Goal: Book appointment/travel/reservation

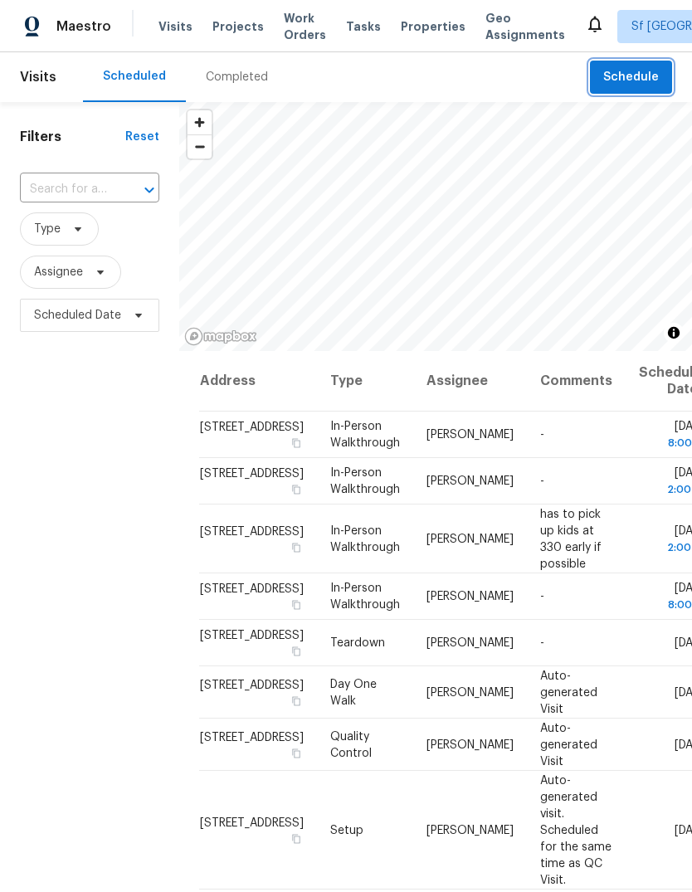
click at [624, 73] on span "Schedule" at bounding box center [631, 77] width 56 height 21
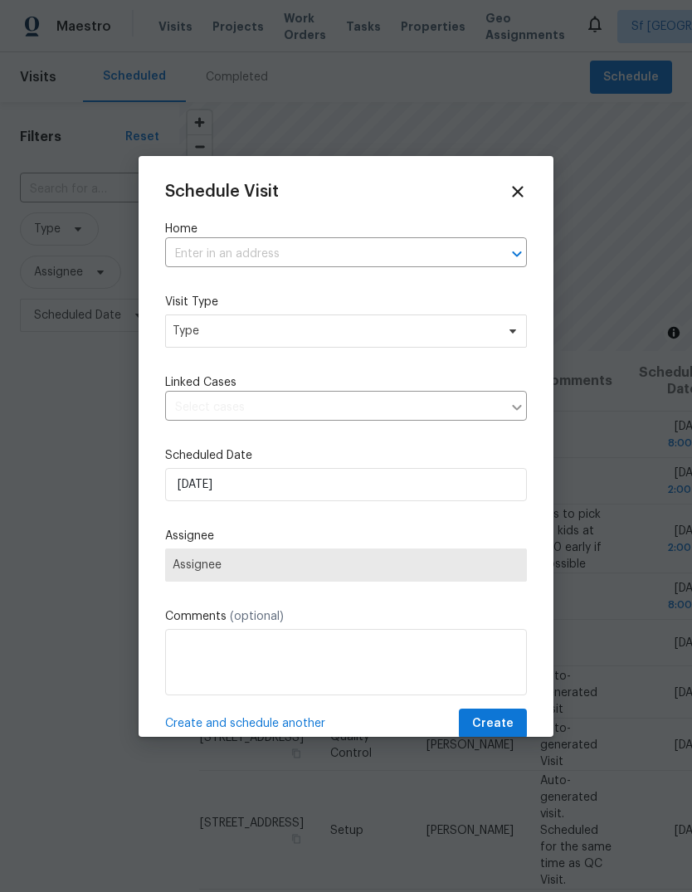
click at [196, 241] on input "text" at bounding box center [322, 254] width 315 height 26
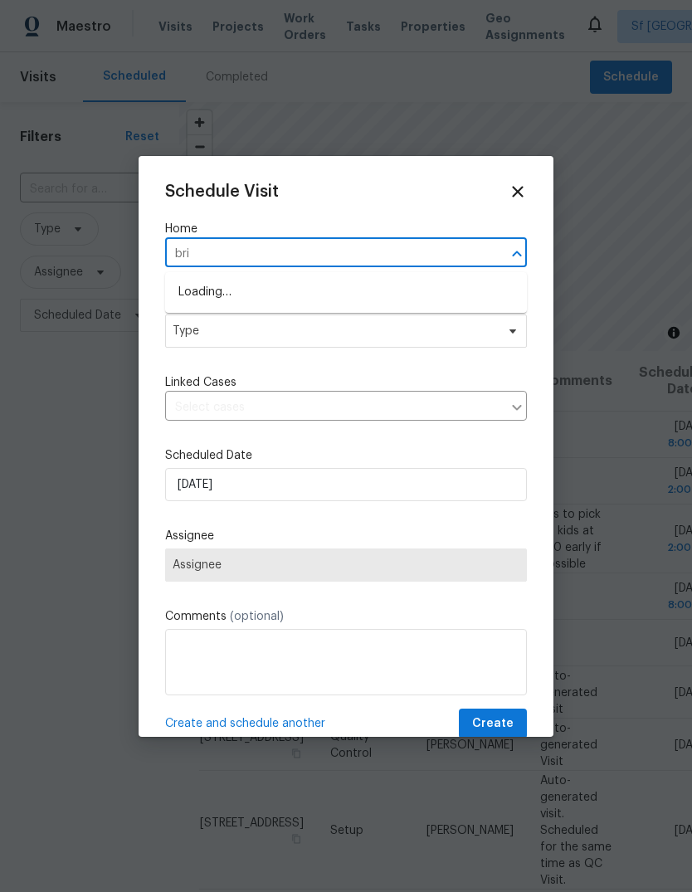
type input "brig"
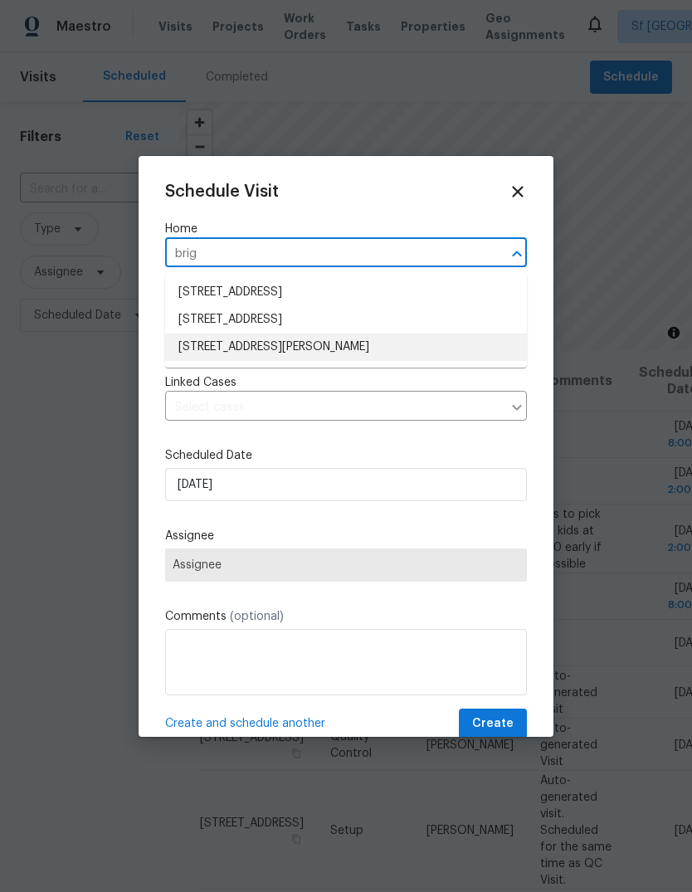
click at [192, 348] on li "[STREET_ADDRESS][PERSON_NAME]" at bounding box center [346, 347] width 362 height 27
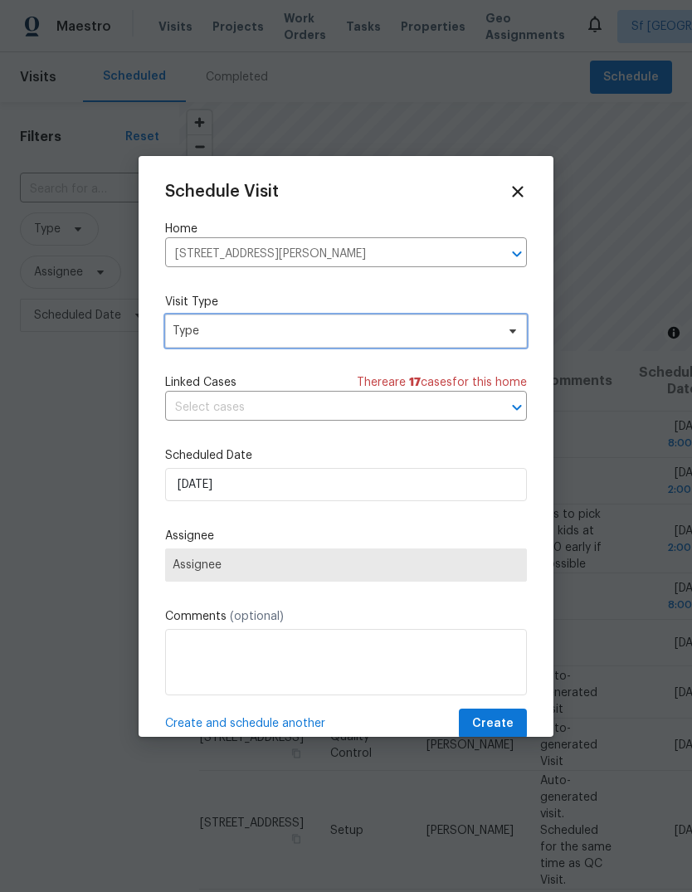
click at [179, 334] on span "Type" at bounding box center [334, 331] width 323 height 17
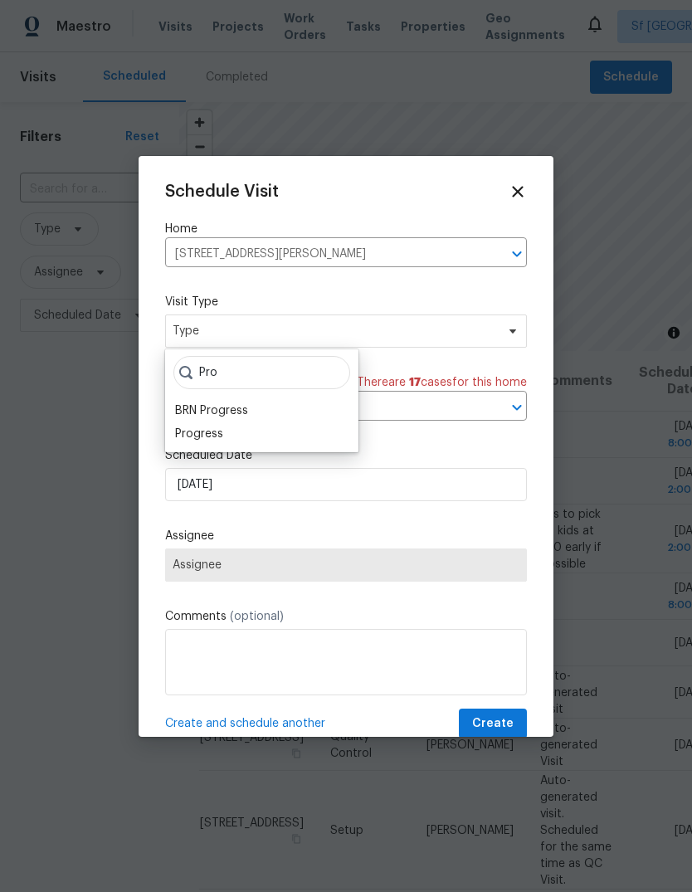
type input "Pro"
click at [178, 432] on div "Progress" at bounding box center [199, 434] width 48 height 17
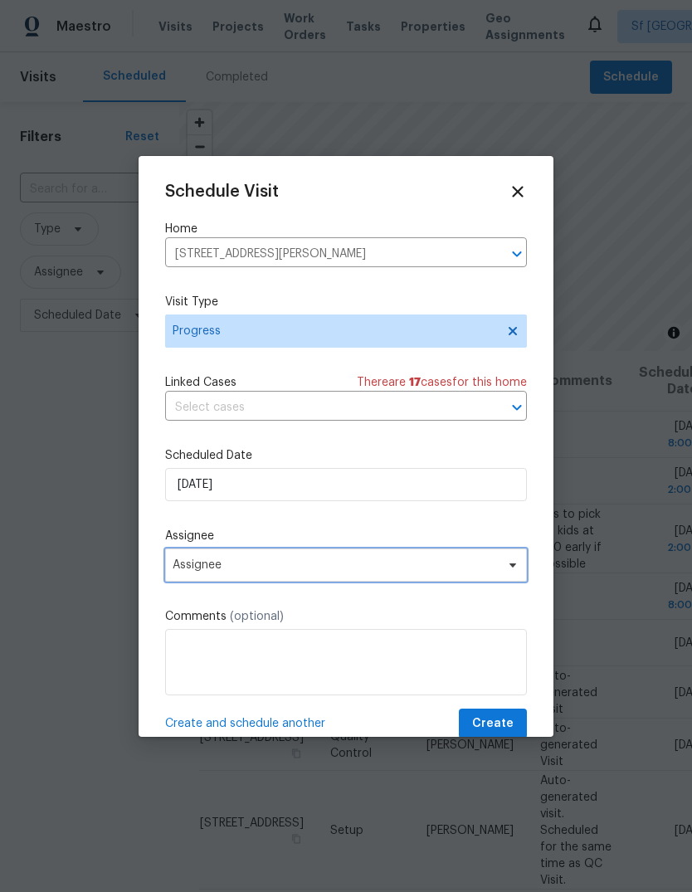
click at [177, 566] on span "Assignee" at bounding box center [335, 564] width 325 height 13
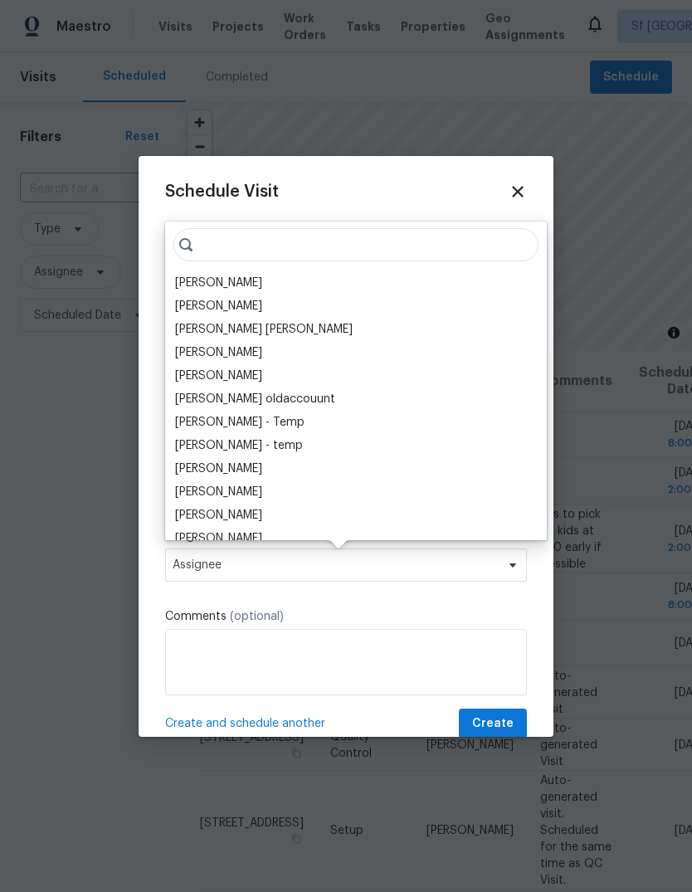
click at [171, 282] on div "[PERSON_NAME]" at bounding box center [356, 282] width 372 height 23
click at [504, 721] on span "Create" at bounding box center [492, 724] width 41 height 21
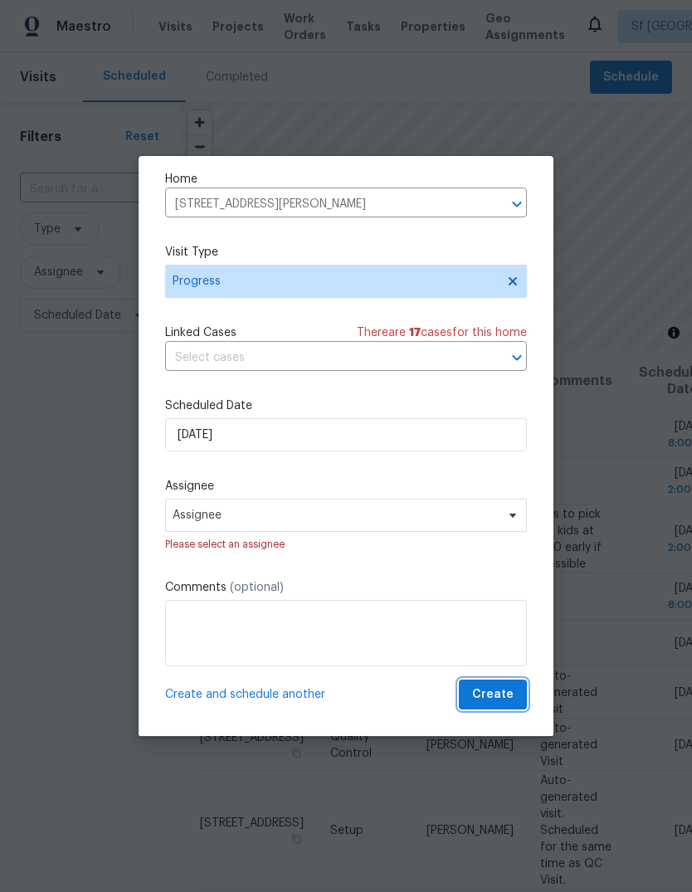
scroll to position [53, 0]
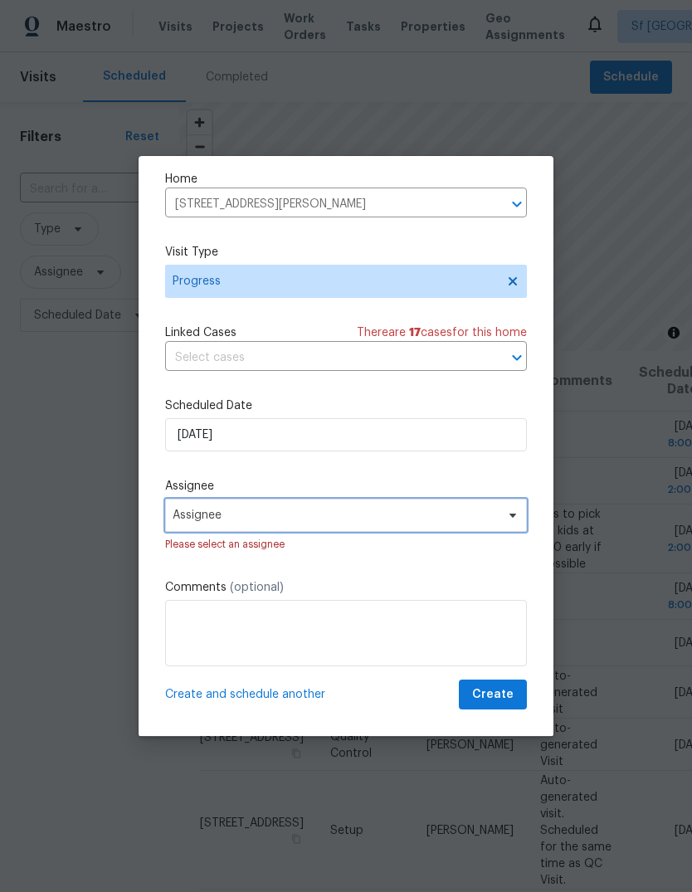
click at [178, 514] on span "Assignee" at bounding box center [335, 515] width 325 height 13
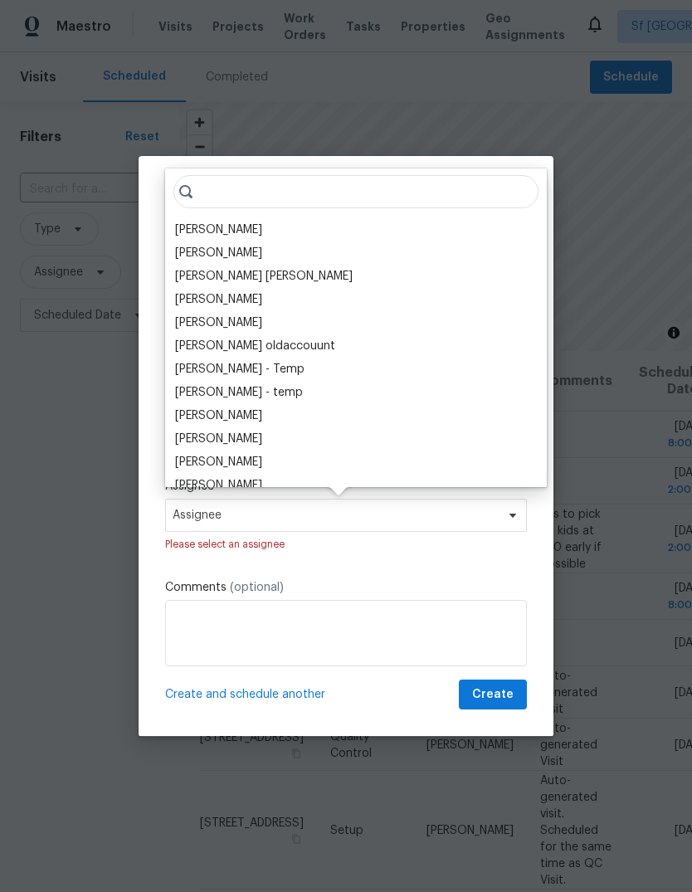
click at [183, 224] on div "[PERSON_NAME]" at bounding box center [218, 230] width 87 height 17
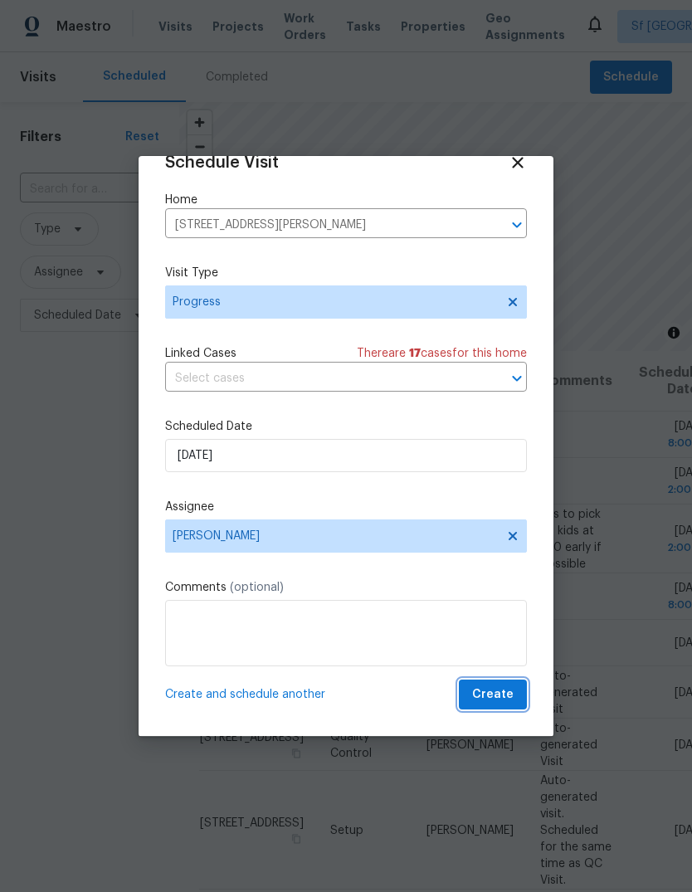
click at [471, 690] on button "Create" at bounding box center [493, 695] width 68 height 31
